Goal: Browse casually: Explore the website without a specific task or goal

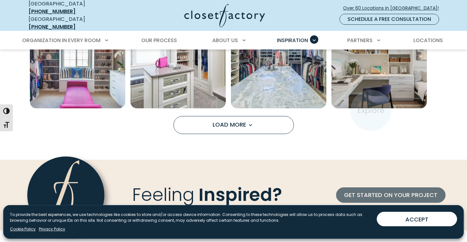
scroll to position [562, 0]
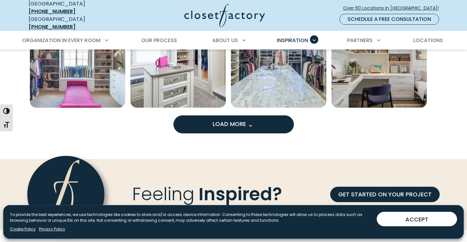
click at [257, 120] on button "Load More" at bounding box center [234, 124] width 121 height 18
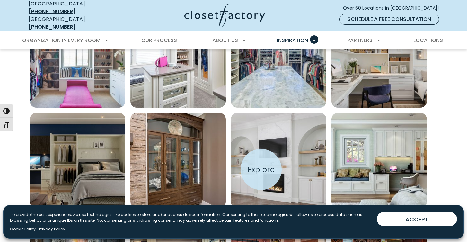
click at [262, 169] on img "Open inspiration gallery to preview enlarged image" at bounding box center [278, 160] width 95 height 95
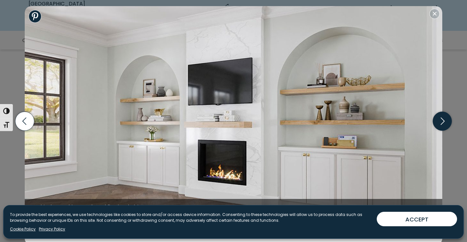
click at [443, 124] on icon "button" at bounding box center [442, 121] width 19 height 19
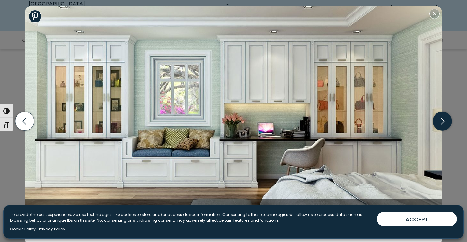
click at [443, 124] on icon "button" at bounding box center [442, 121] width 19 height 19
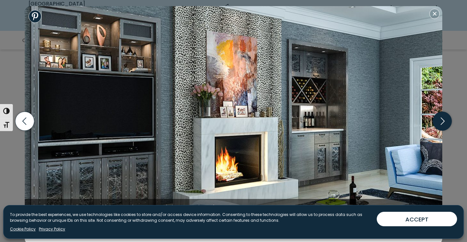
click at [443, 124] on icon "button" at bounding box center [442, 121] width 19 height 19
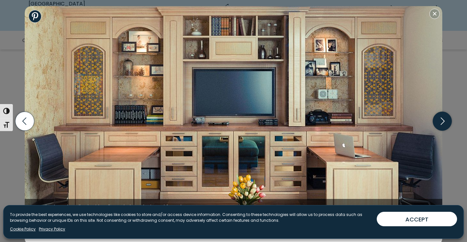
click at [443, 119] on icon "button" at bounding box center [442, 121] width 19 height 19
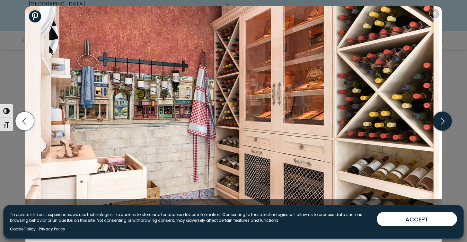
click at [442, 119] on icon "button" at bounding box center [442, 121] width 19 height 19
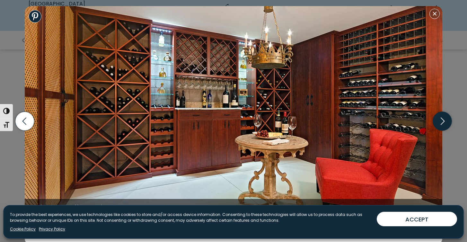
click at [442, 119] on icon "button" at bounding box center [442, 121] width 19 height 19
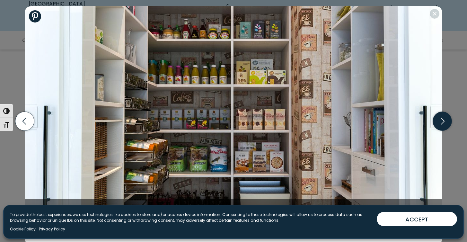
click at [442, 119] on icon "button" at bounding box center [442, 121] width 19 height 19
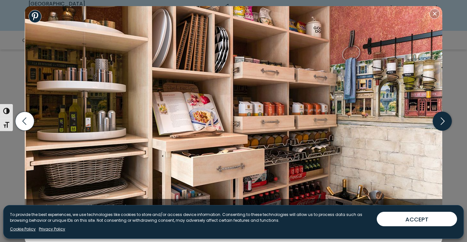
click at [442, 119] on icon "button" at bounding box center [442, 121] width 19 height 19
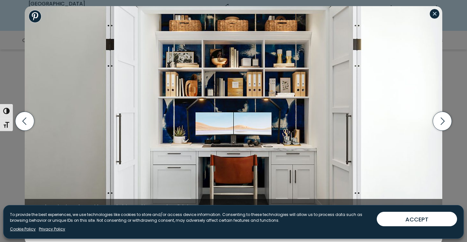
click at [435, 16] on button "Close modal" at bounding box center [435, 14] width 10 height 10
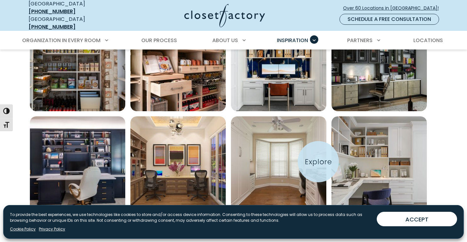
scroll to position [893, 0]
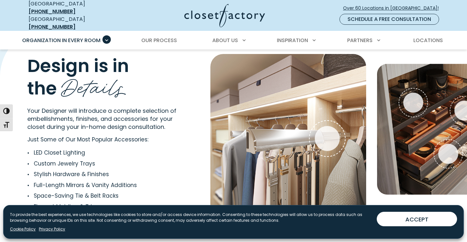
scroll to position [1190, 0]
